Goal: Information Seeking & Learning: Learn about a topic

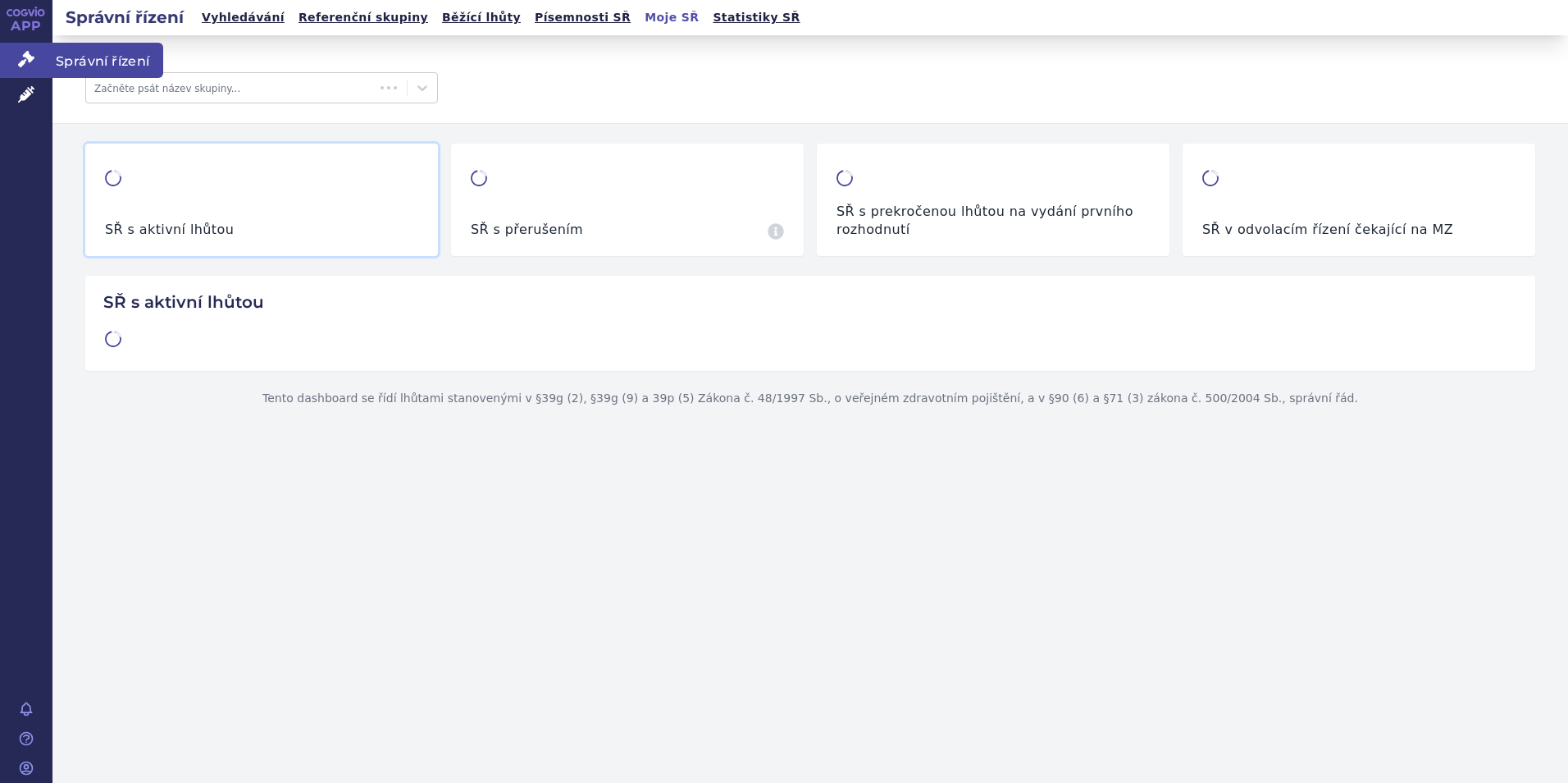
click at [107, 67] on span "Správní řízení" at bounding box center [107, 60] width 111 height 35
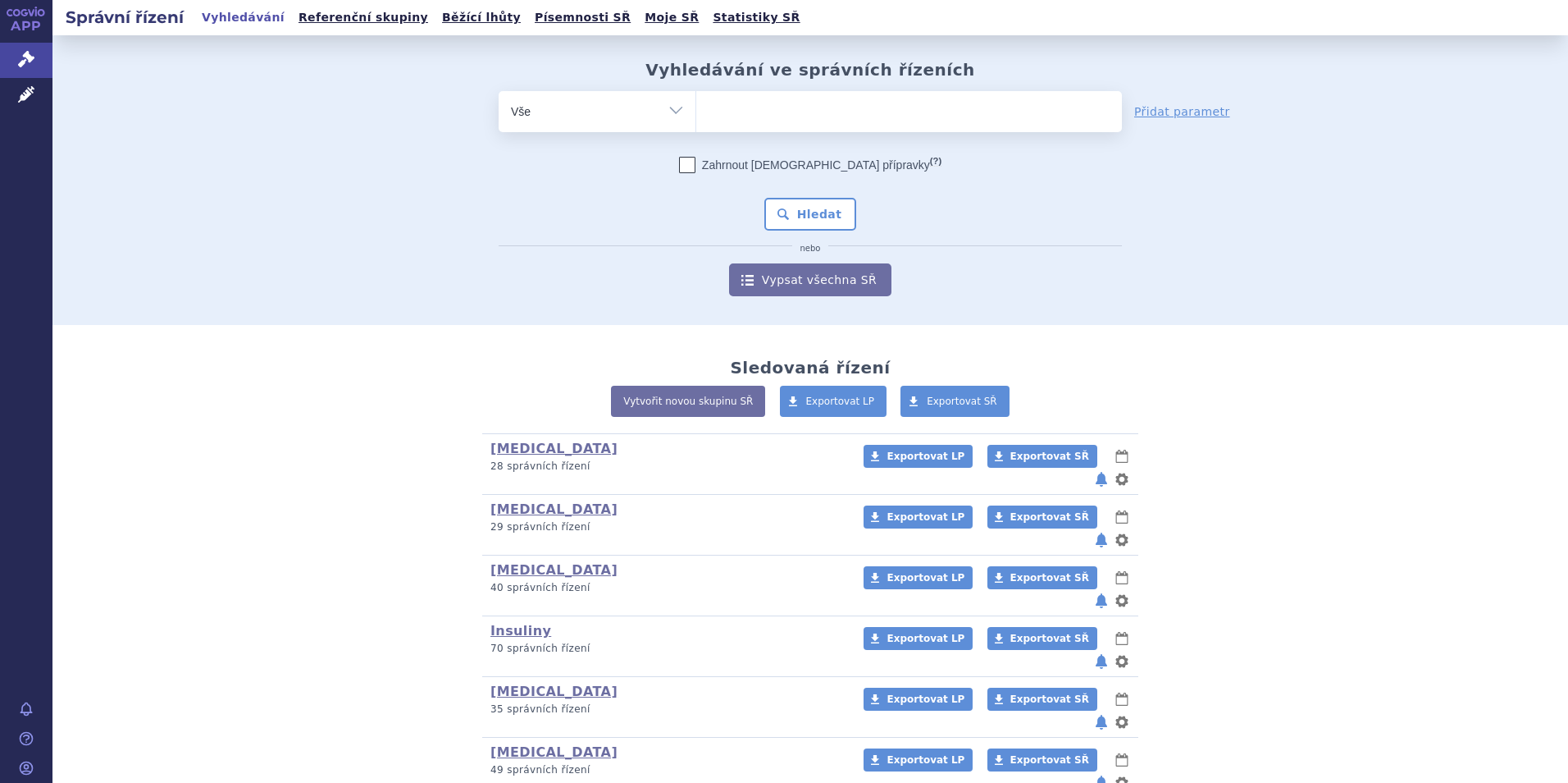
click at [737, 114] on ul at bounding box center [910, 108] width 426 height 35
click at [697, 114] on select at bounding box center [696, 111] width 1 height 41
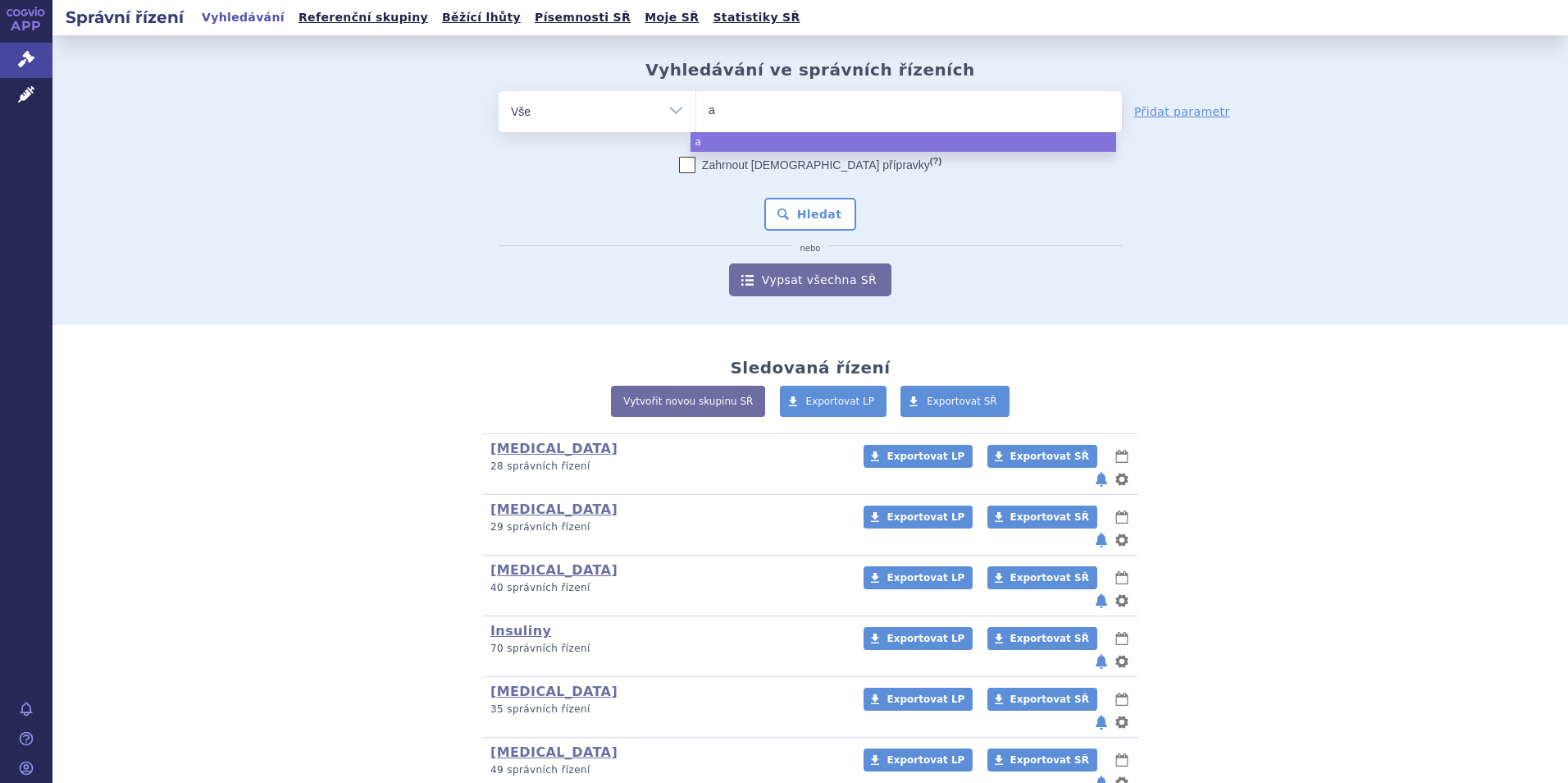
type input "af"
type input "afl"
type input "aflib"
type input "aflibe"
type input "afliber"
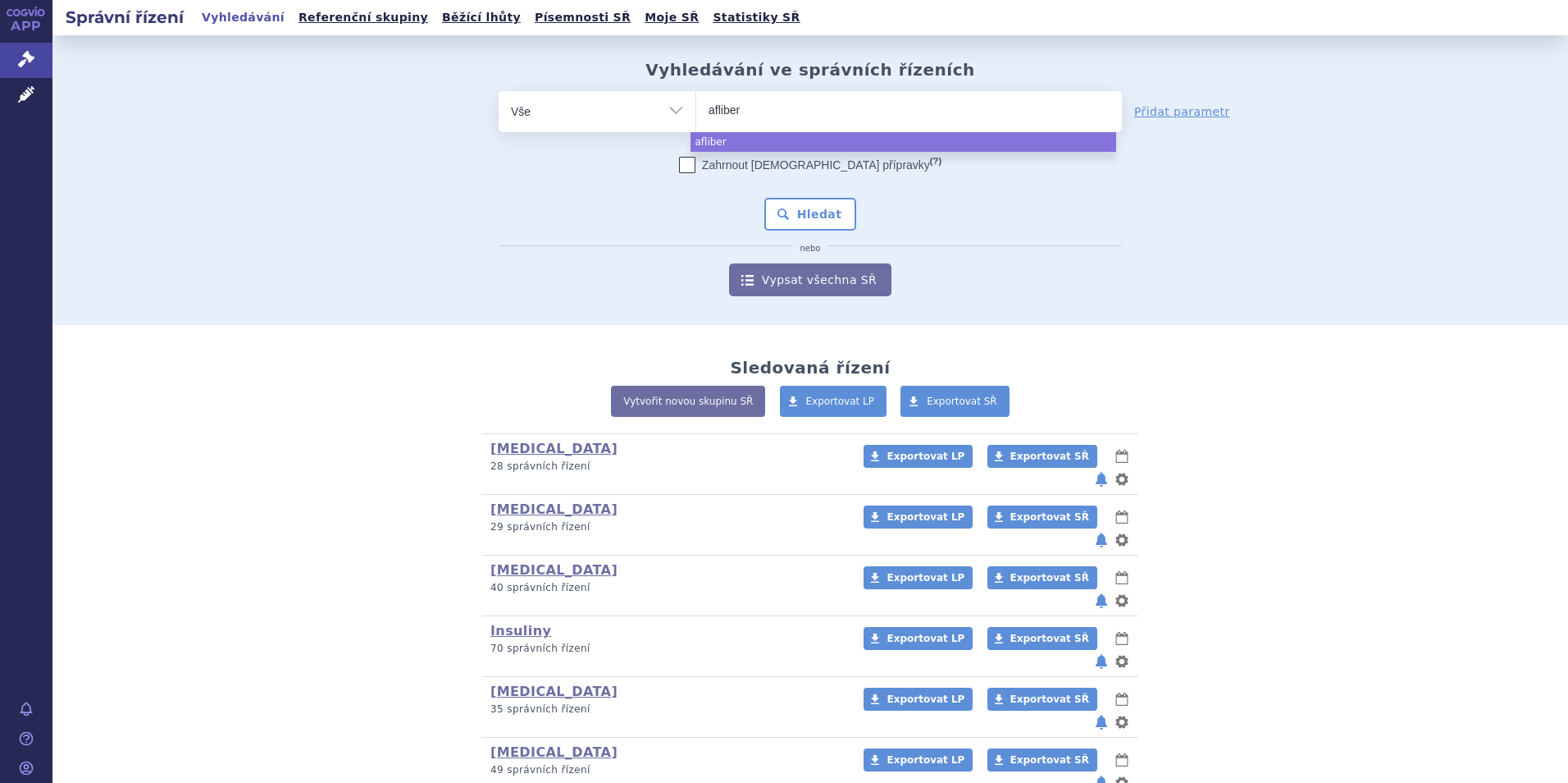
type input "afliberc"
type input "afliberce"
type input "aflibercep"
type input "[MEDICAL_DATA]"
select select "[MEDICAL_DATA]"
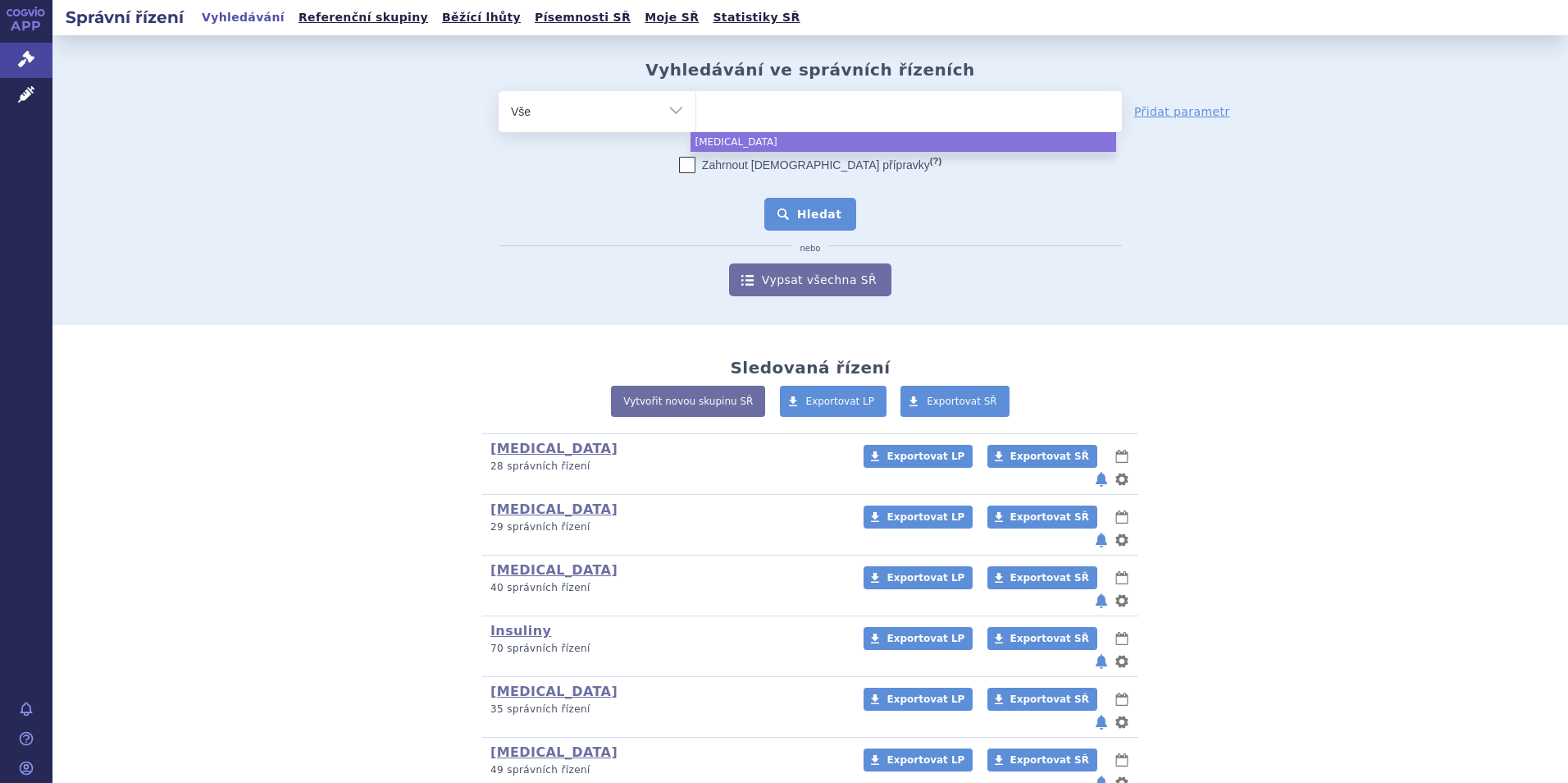
click at [813, 212] on button "Hledat" at bounding box center [811, 214] width 93 height 33
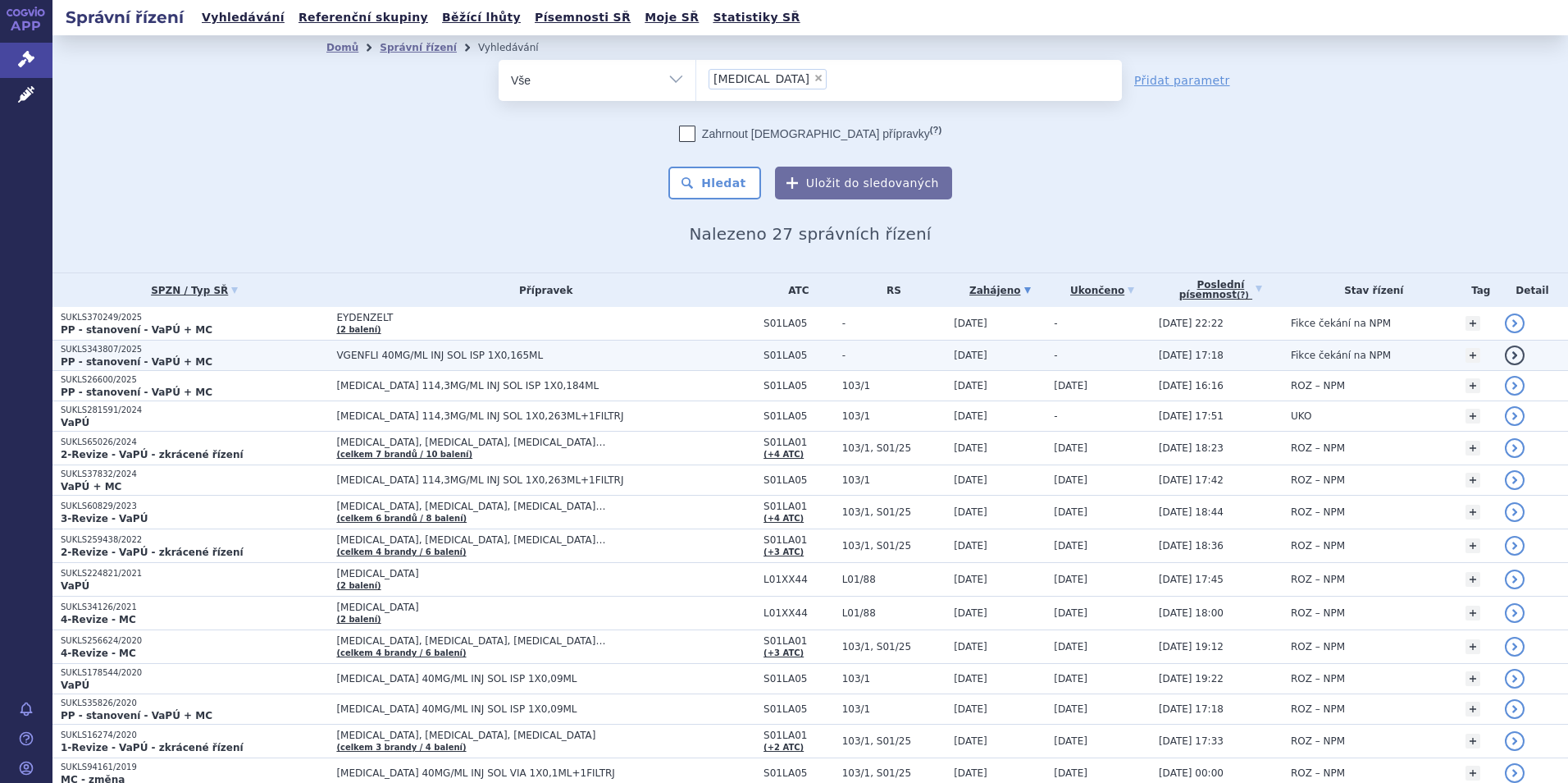
click at [101, 362] on strong "PP - stanovení - VaPÚ + MC" at bounding box center [136, 362] width 151 height 12
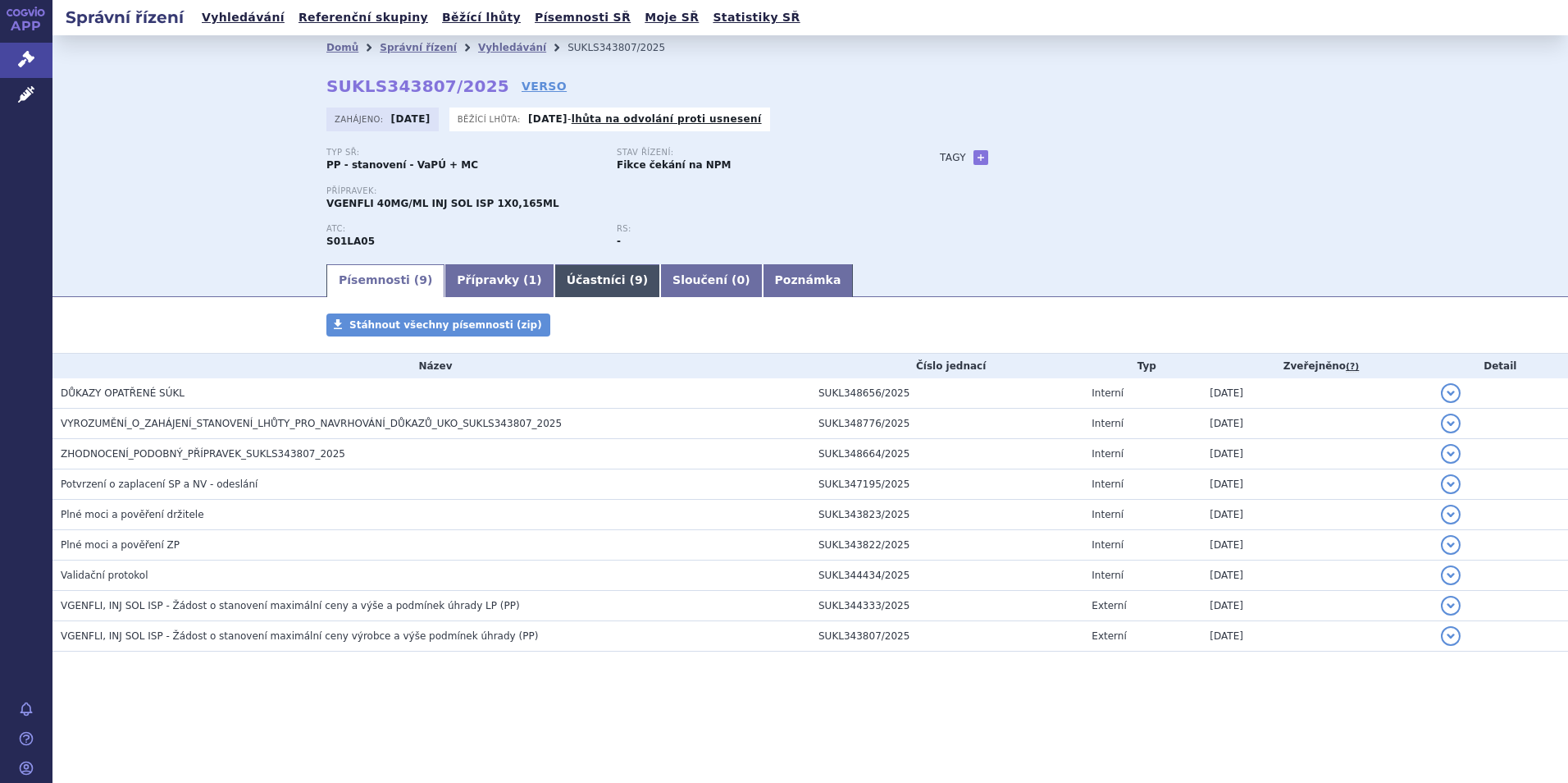
click at [587, 284] on link "Účastníci ( 9 )" at bounding box center [607, 281] width 106 height 33
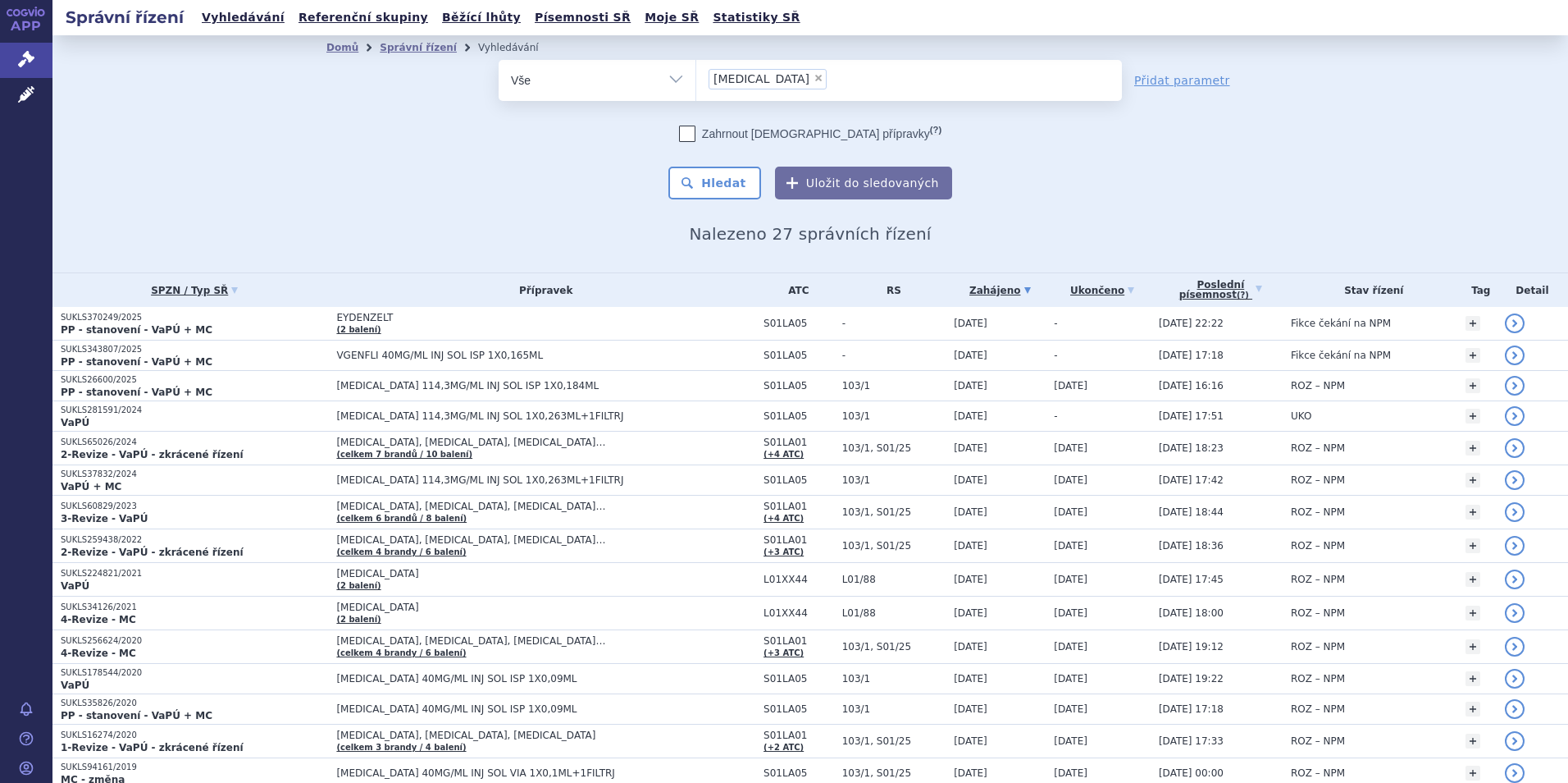
click at [104, 328] on strong "PP - stanovení - VaPÚ + MC" at bounding box center [136, 330] width 151 height 12
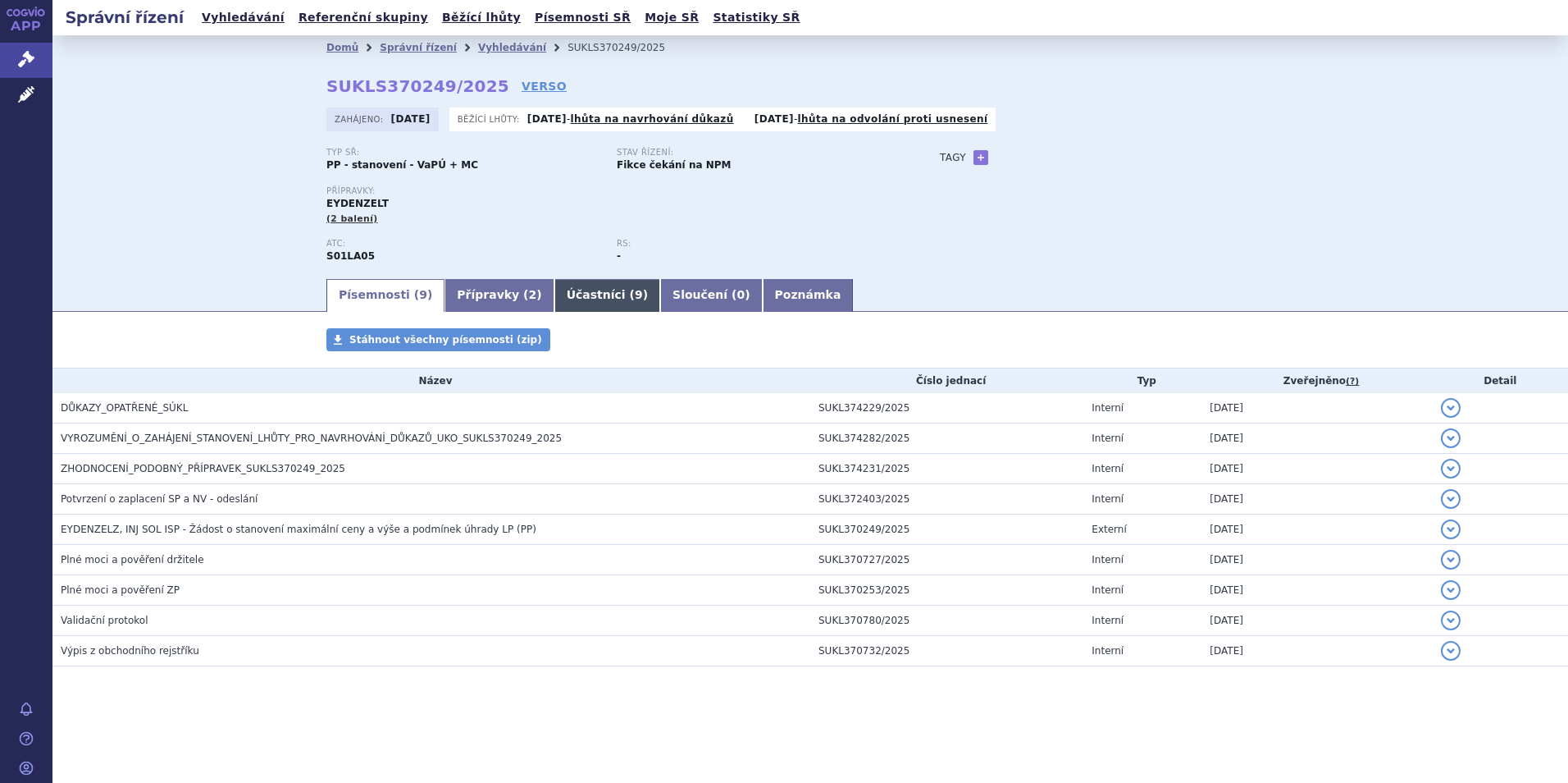
click at [635, 294] on span "9" at bounding box center [639, 295] width 9 height 14
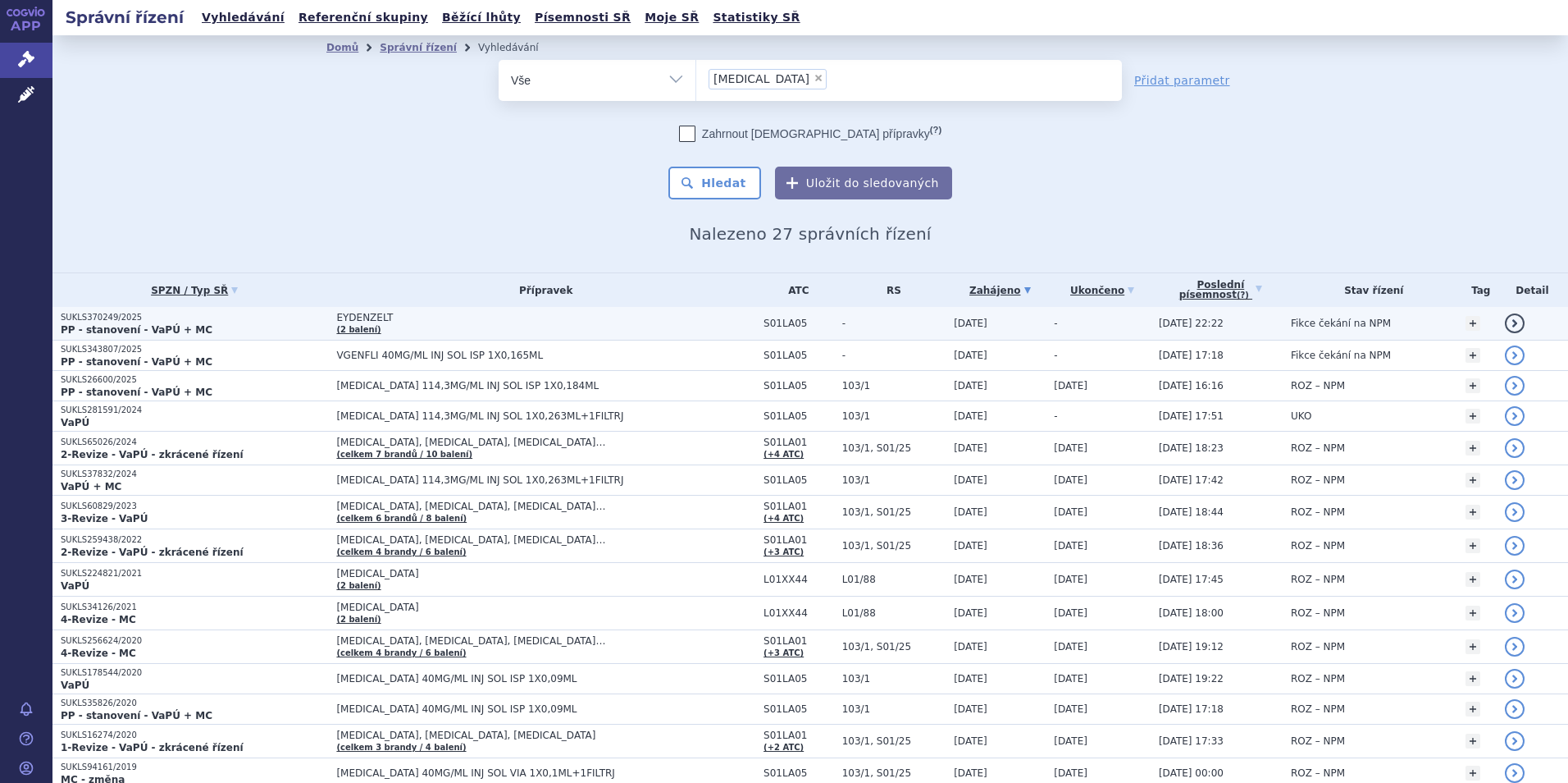
click at [375, 328] on td "EYDENZELT (2 balení)" at bounding box center [541, 323] width 427 height 34
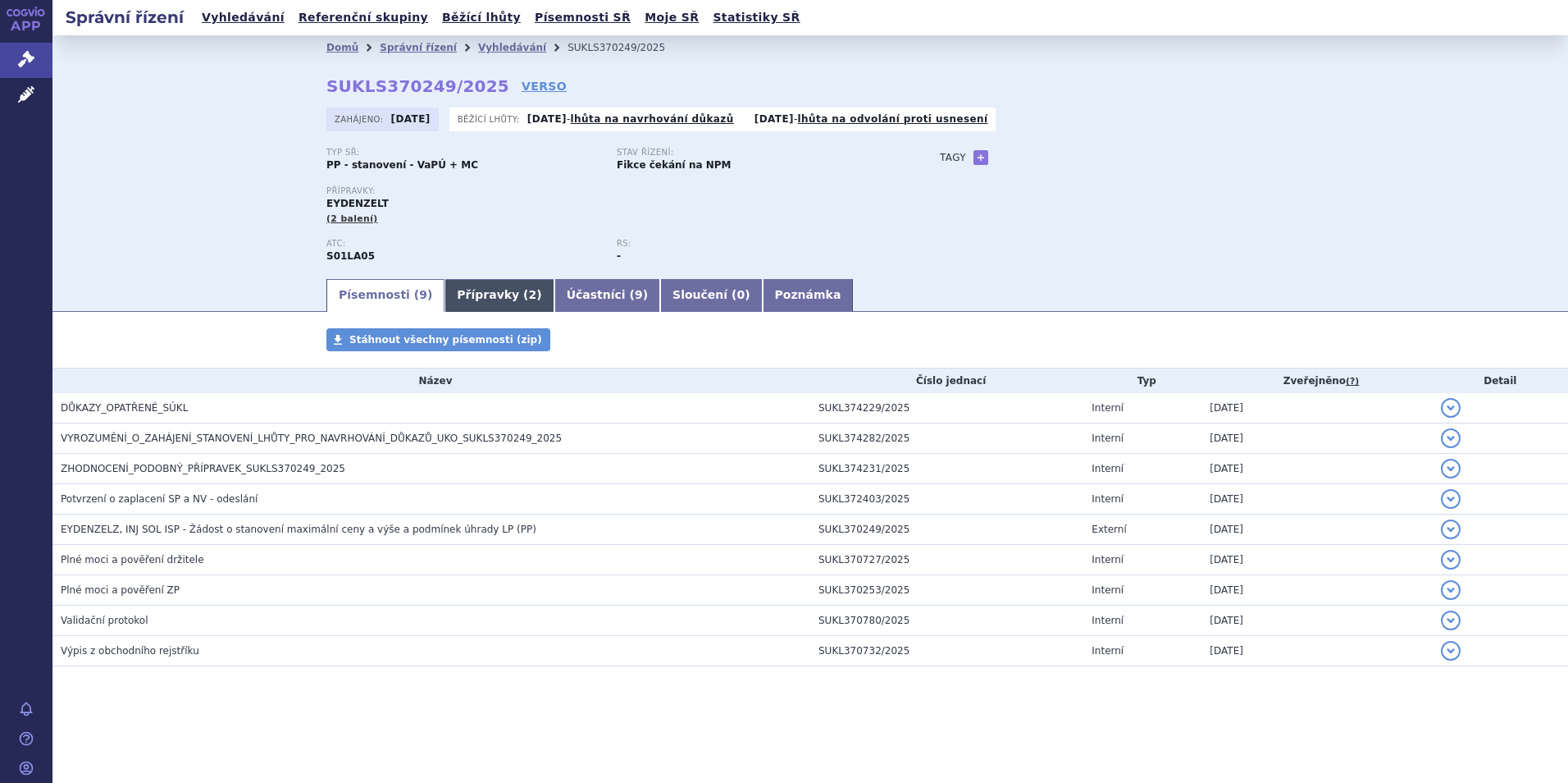
drag, startPoint x: 0, startPoint y: 0, endPoint x: 460, endPoint y: 302, distance: 550.3
click at [460, 302] on link "Přípravky ( 2 )" at bounding box center [498, 295] width 109 height 33
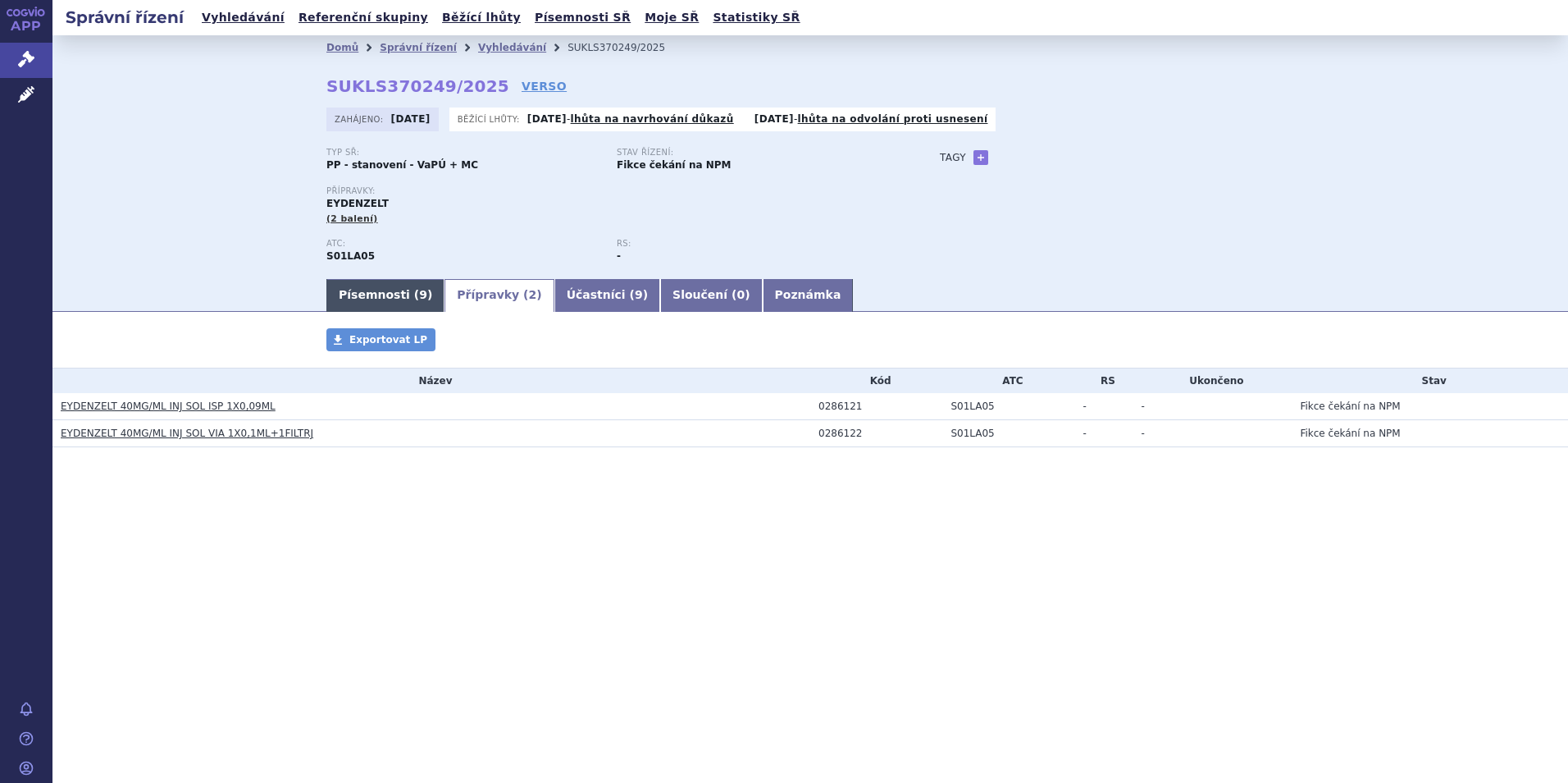
click at [371, 289] on link "Písemnosti ( 9 )" at bounding box center [385, 295] width 119 height 33
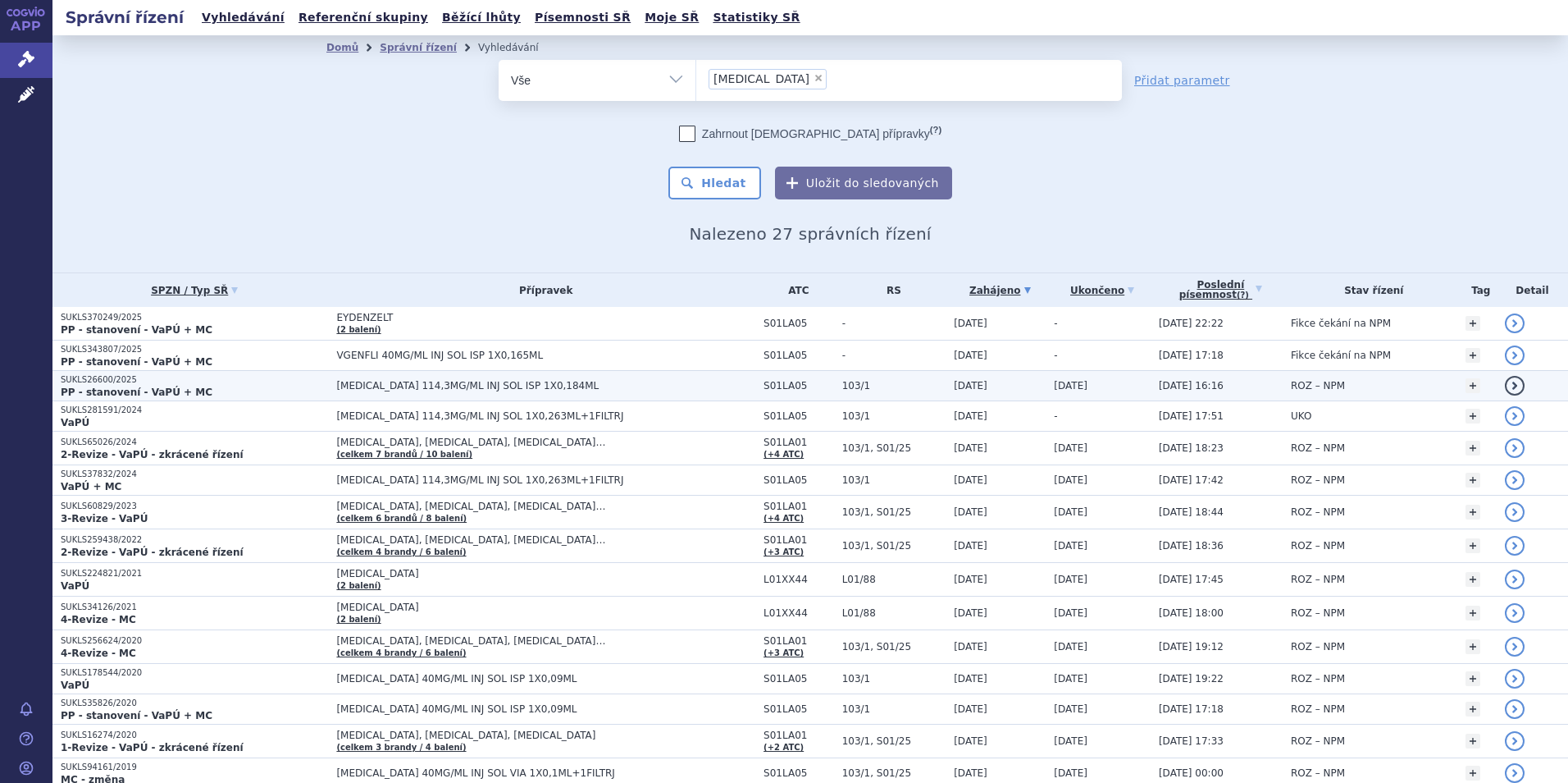
click at [116, 393] on strong "PP - stanovení - VaPÚ + MC" at bounding box center [136, 392] width 151 height 12
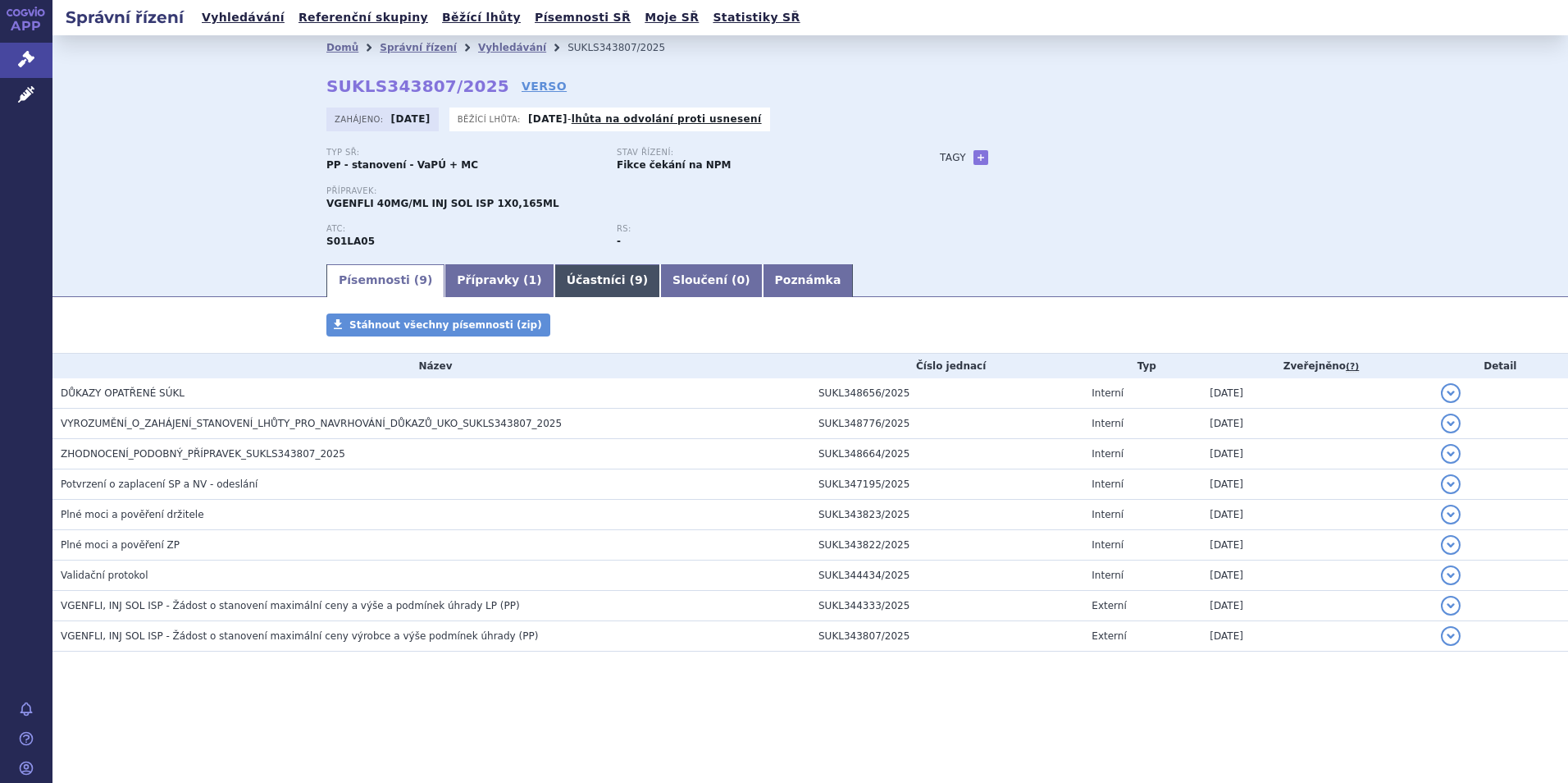
click at [574, 275] on link "Účastníci ( 9 )" at bounding box center [607, 281] width 106 height 33
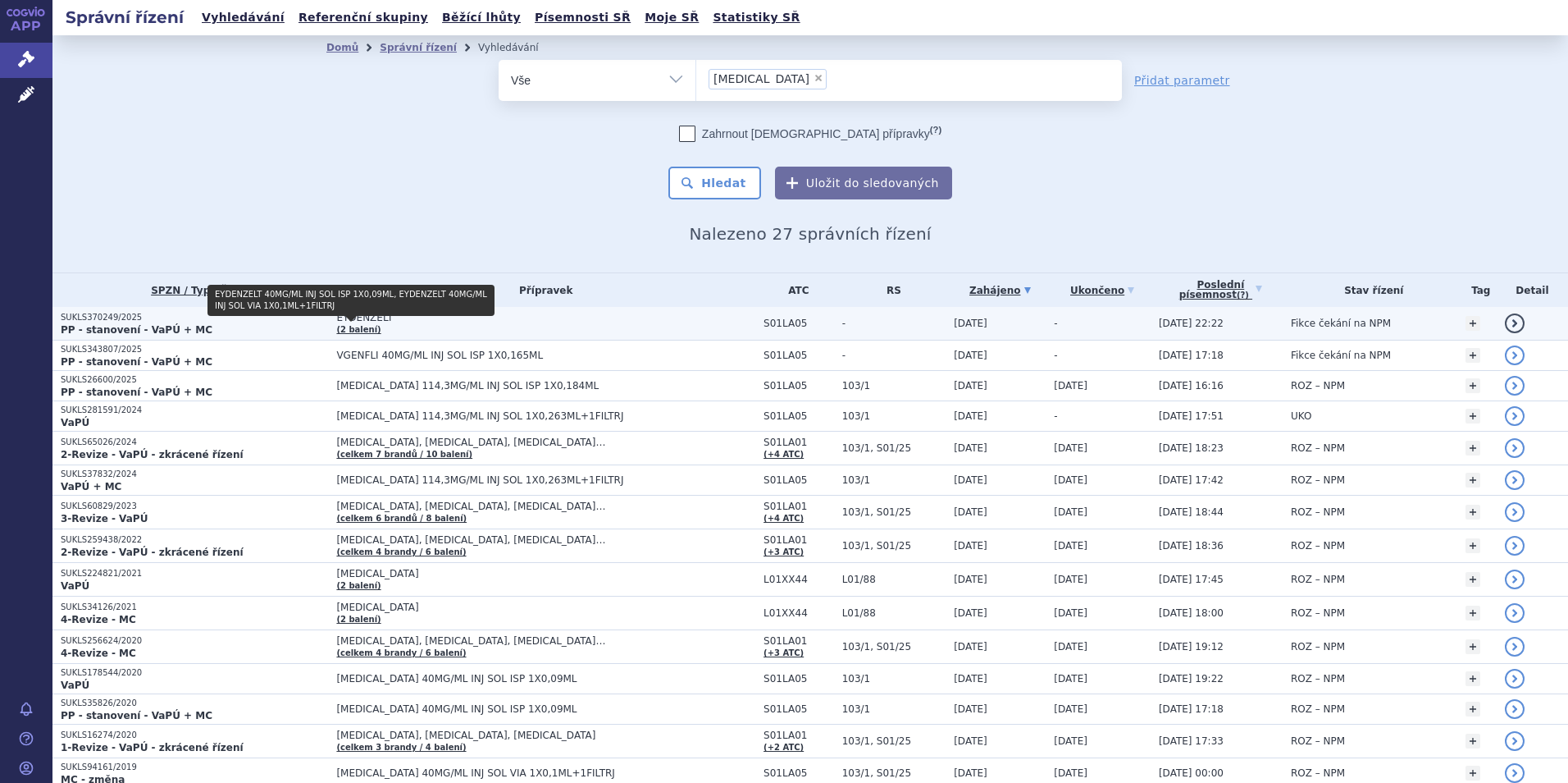
click at [344, 334] on link "(2 balení)" at bounding box center [359, 329] width 44 height 9
